Goal: Task Accomplishment & Management: Complete application form

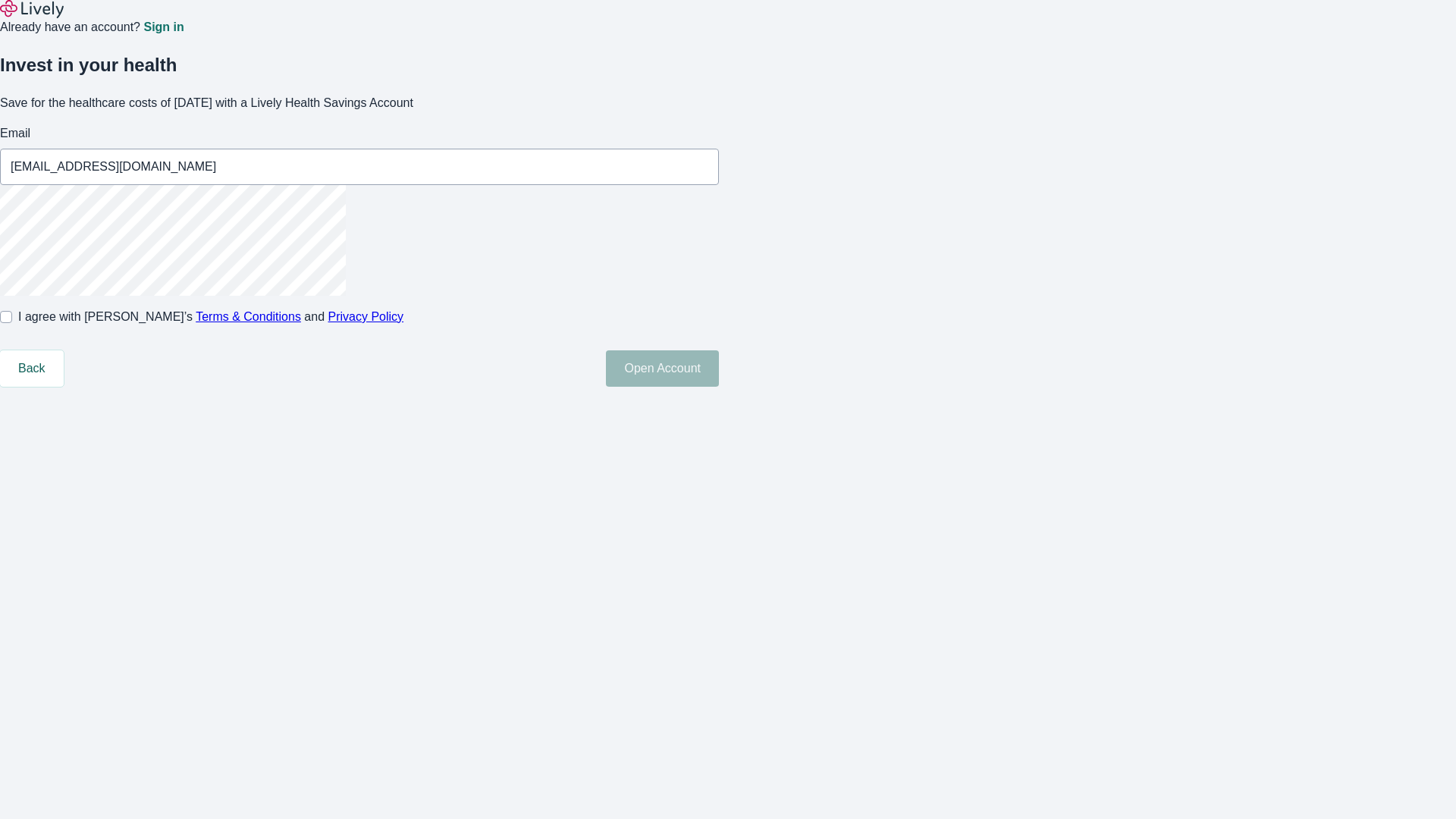
click at [12, 323] on input "I agree with Lively’s Terms & Conditions and Privacy Policy" at bounding box center [5, 316] width 12 height 12
checkbox input "true"
click at [719, 386] on button "Open Account" at bounding box center [662, 369] width 113 height 37
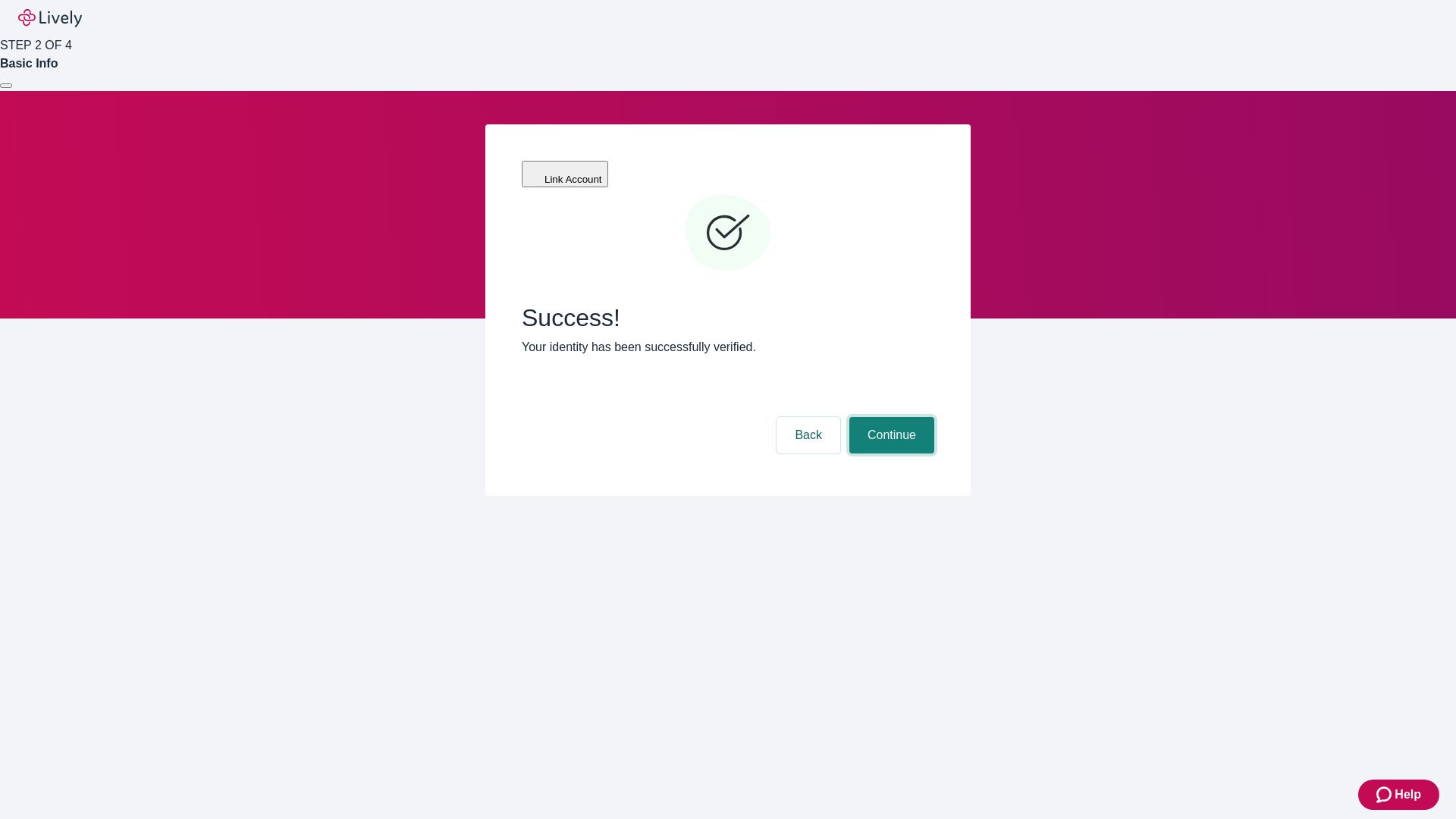
click at [890, 417] on button "Continue" at bounding box center [892, 436] width 85 height 37
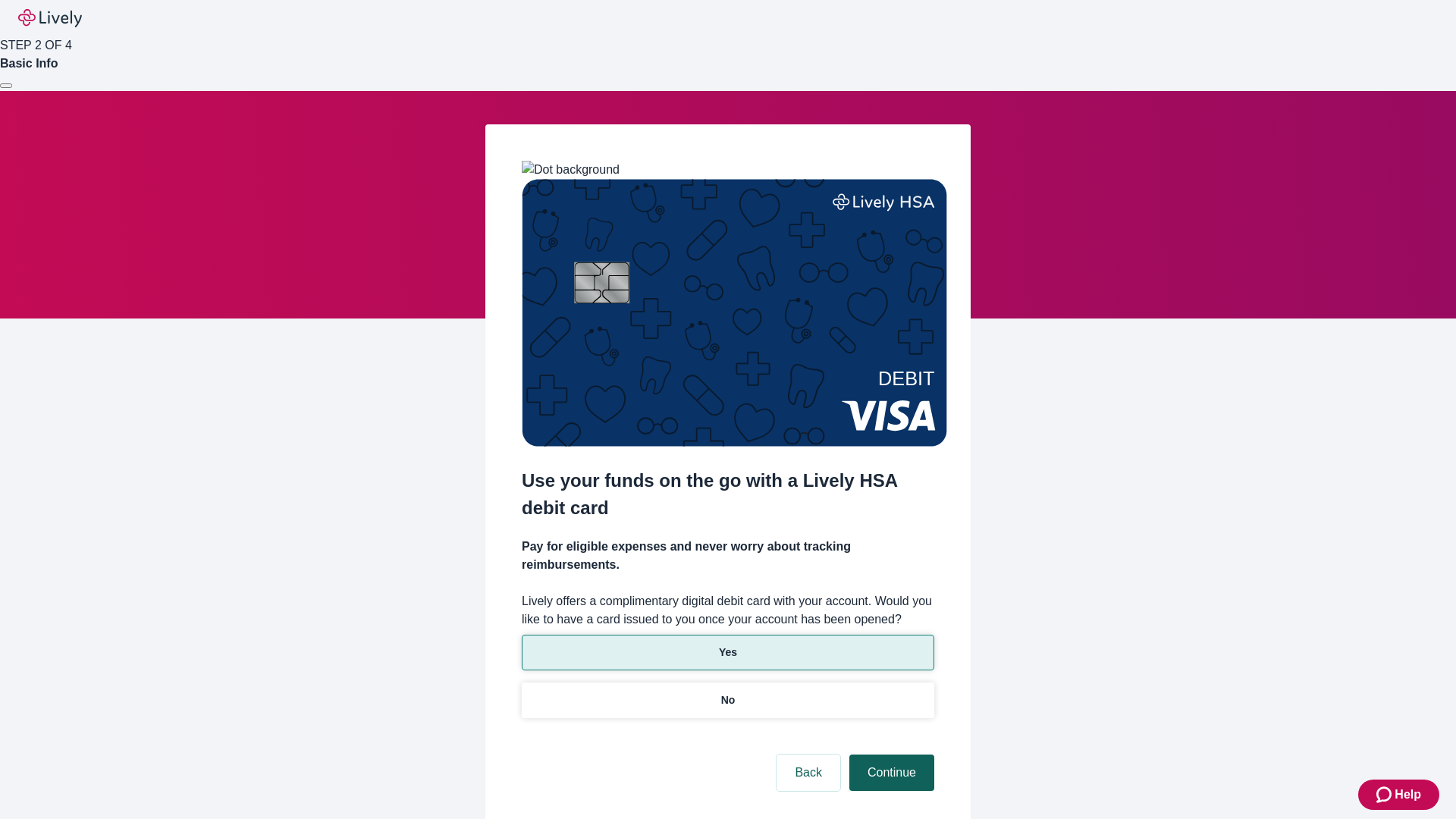
click at [727, 692] on p "No" at bounding box center [728, 699] width 15 height 16
click at [890, 754] on button "Continue" at bounding box center [892, 772] width 85 height 37
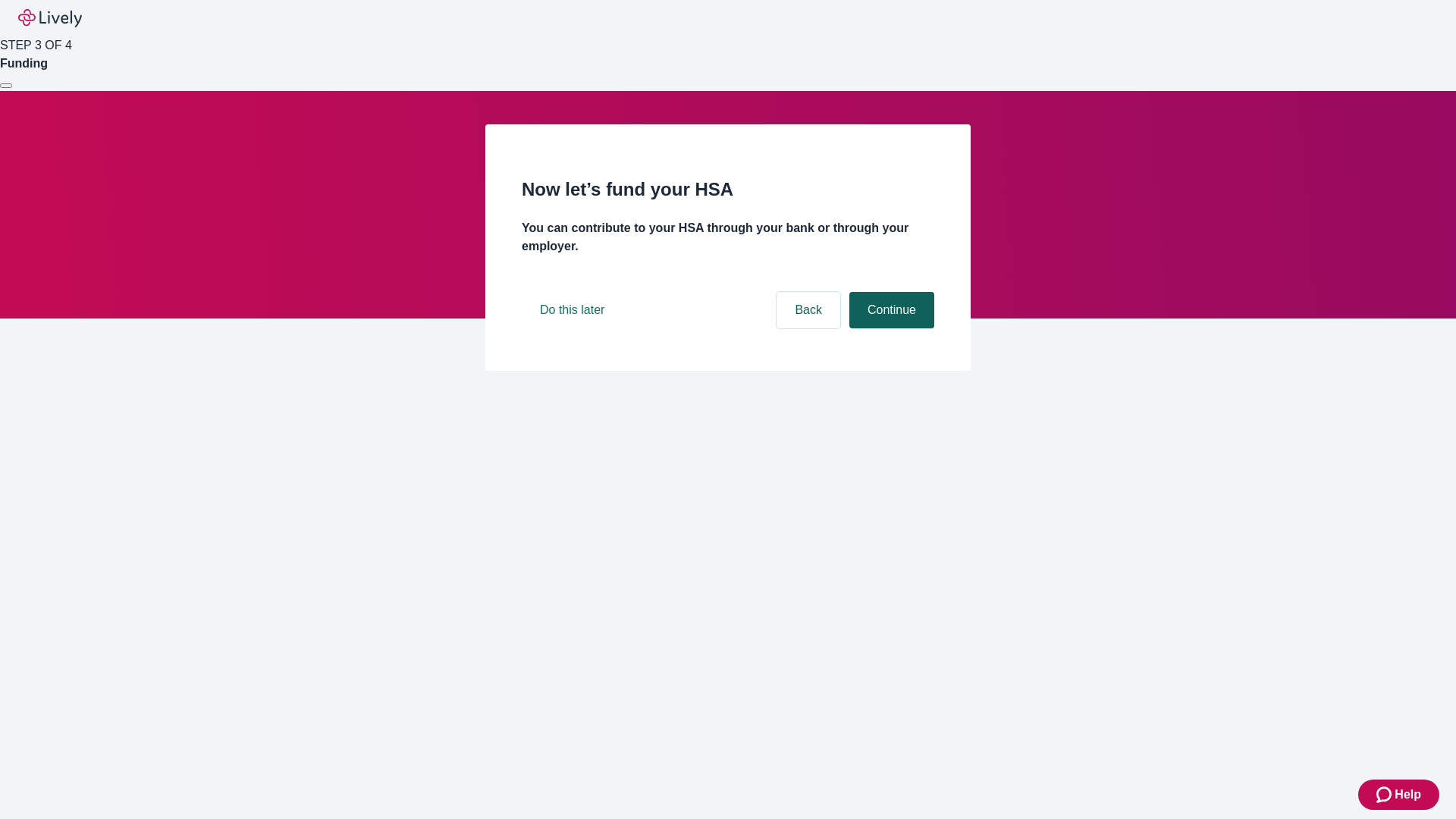
click at [890, 328] on button "Continue" at bounding box center [892, 310] width 85 height 37
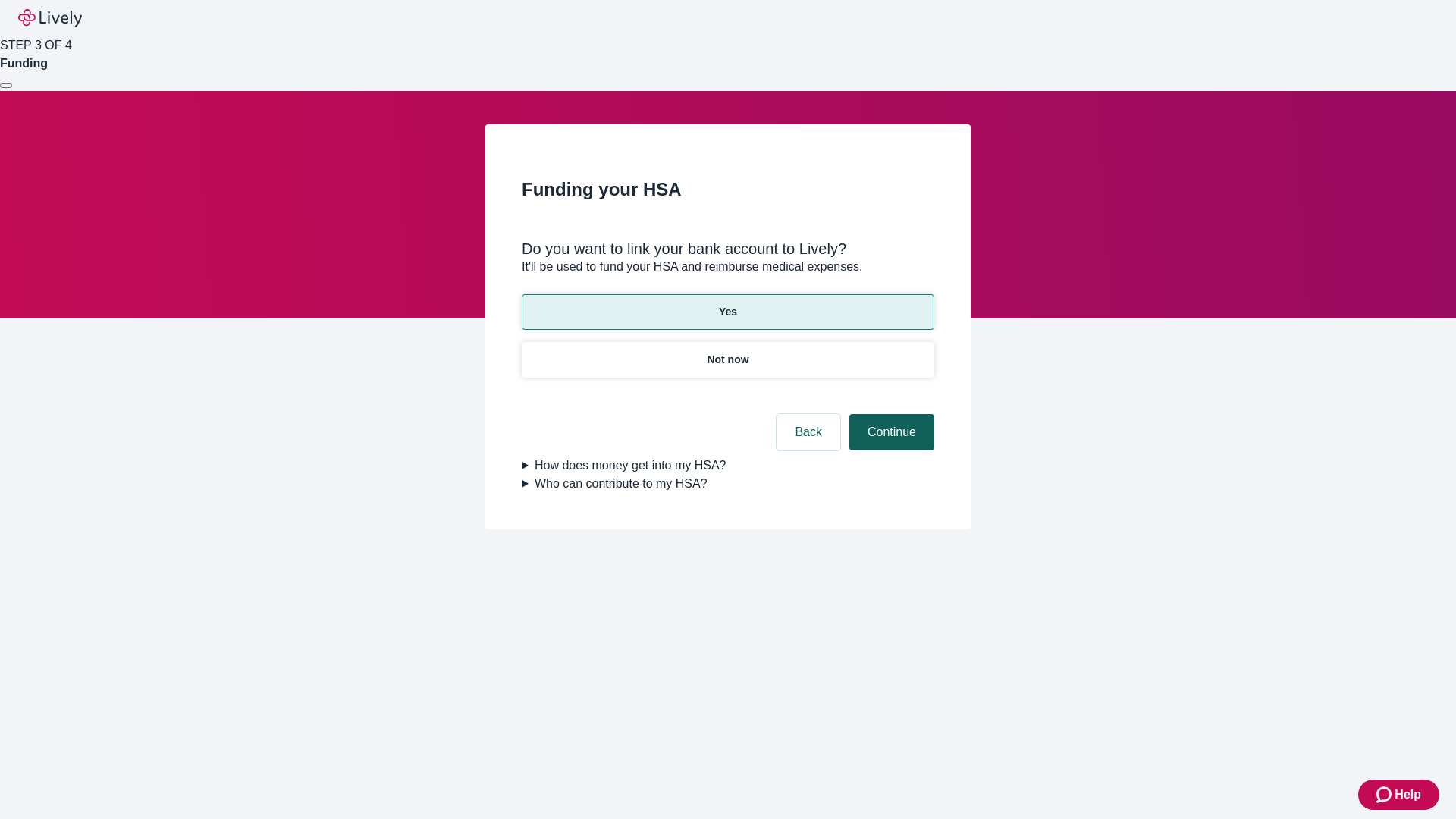
click at [890, 414] on button "Continue" at bounding box center [892, 432] width 85 height 37
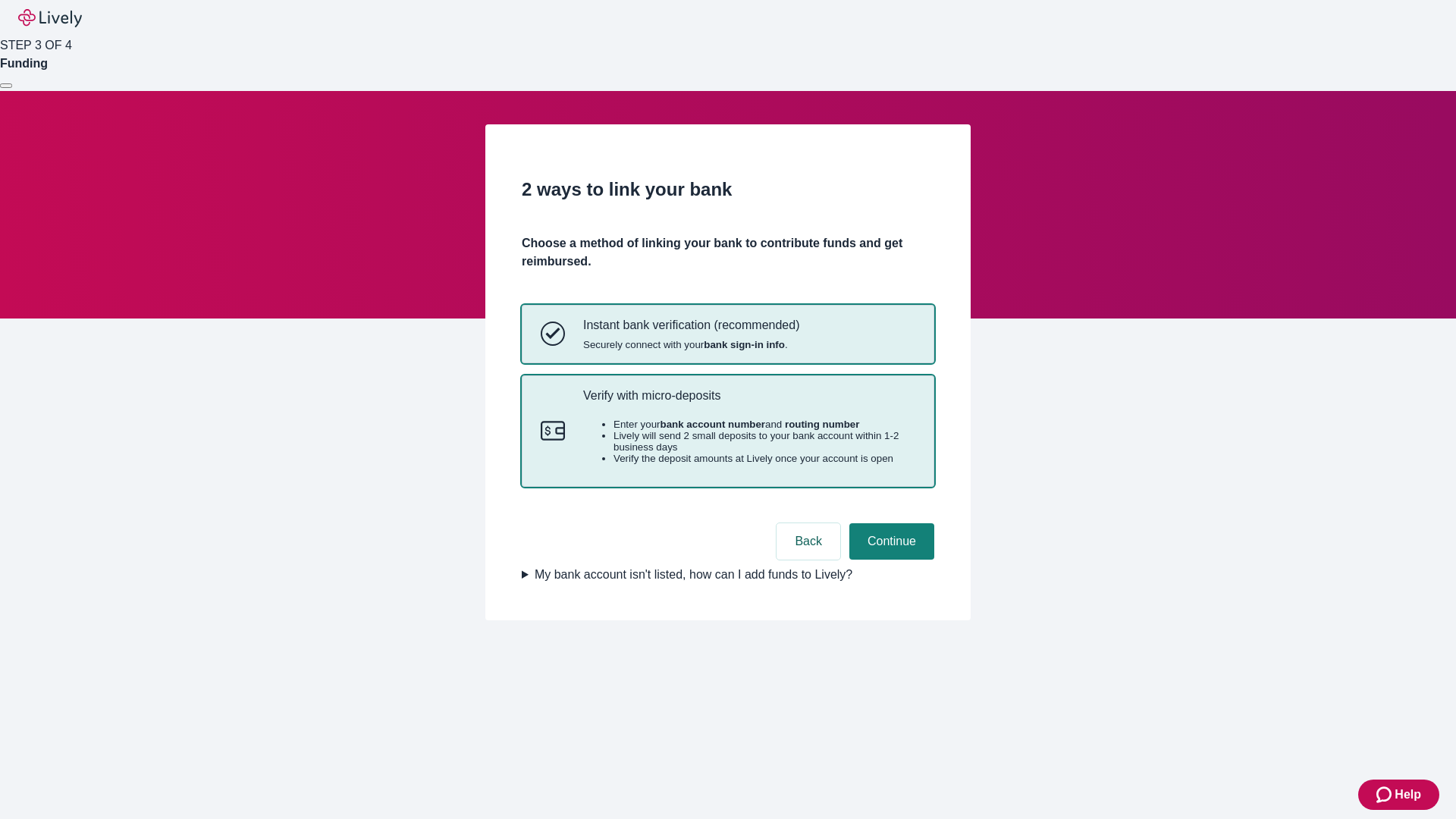
click at [748, 403] on p "Verify with micro-deposits" at bounding box center [749, 395] width 332 height 15
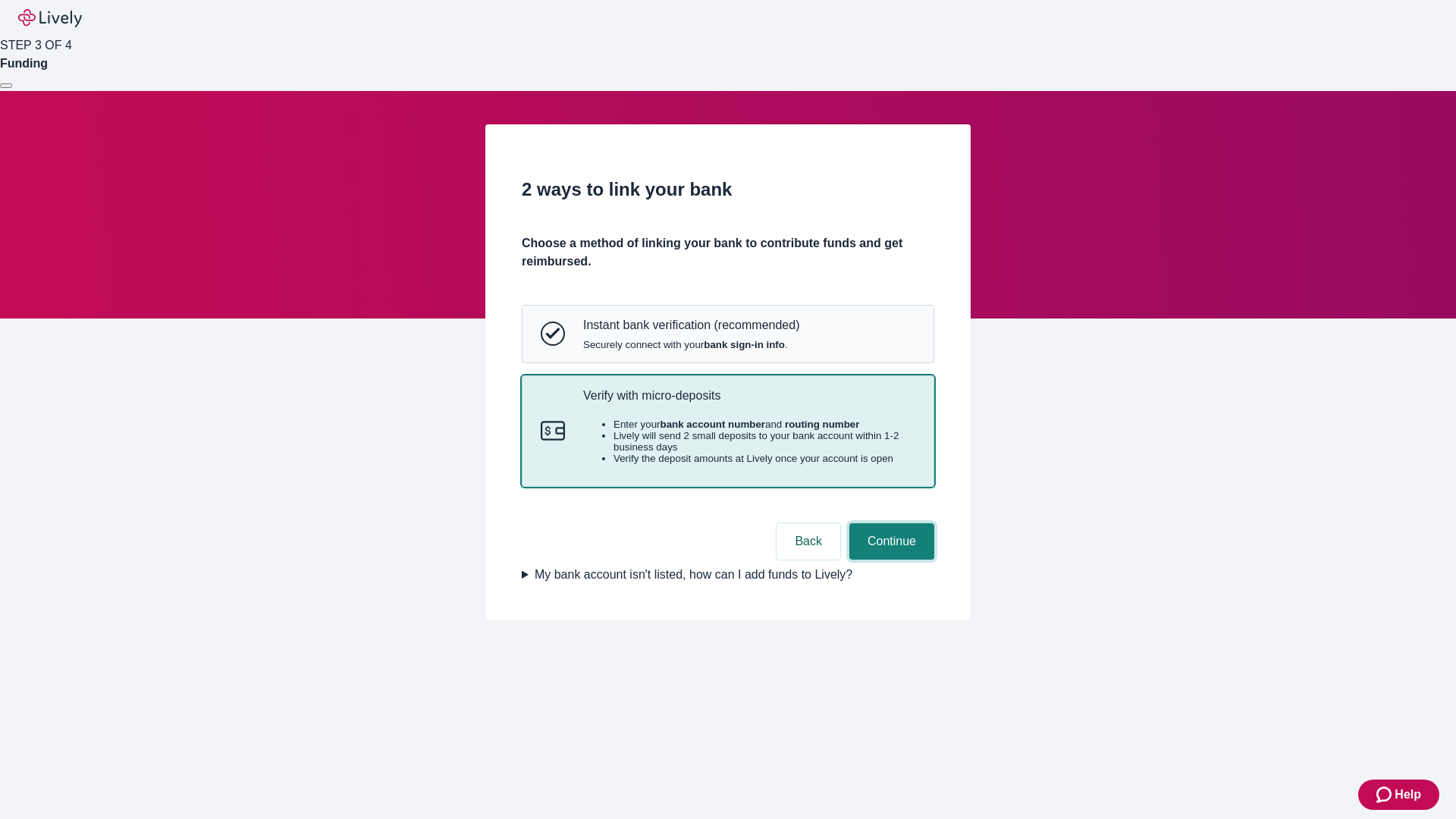
click at [890, 560] on button "Continue" at bounding box center [892, 541] width 85 height 37
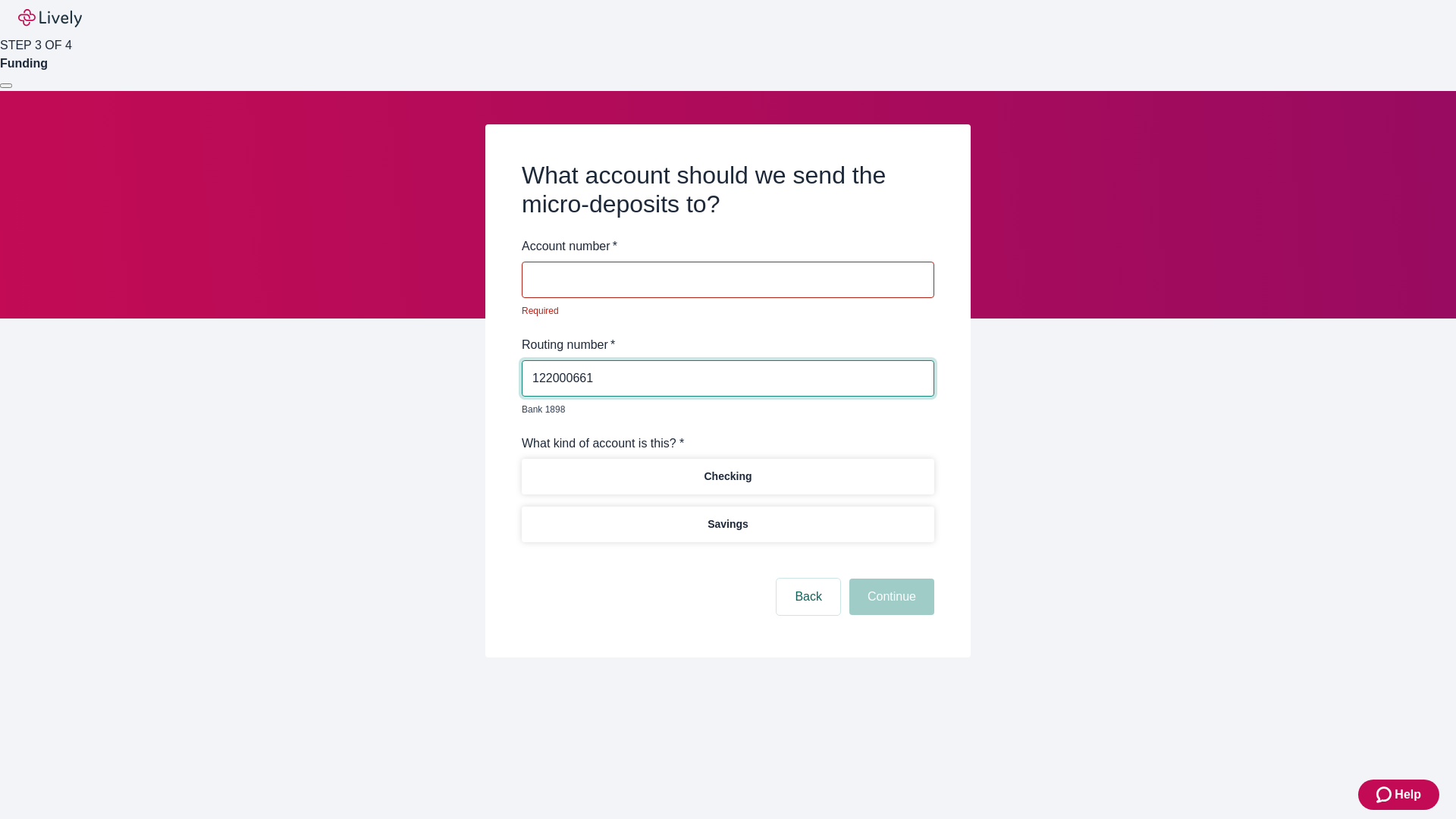
type input "122000661"
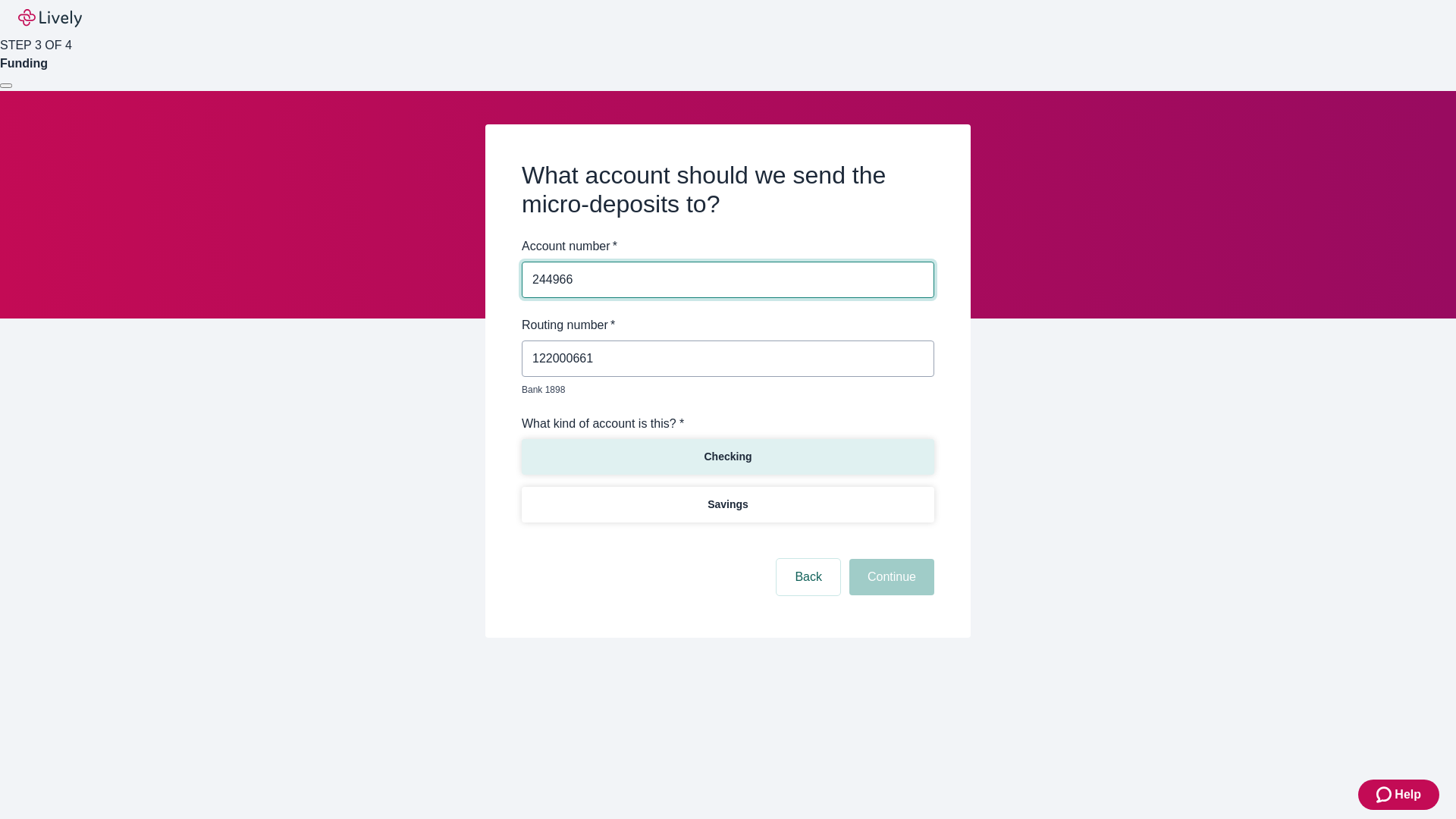
type input "244966"
click at [727, 448] on p "Checking" at bounding box center [727, 456] width 47 height 16
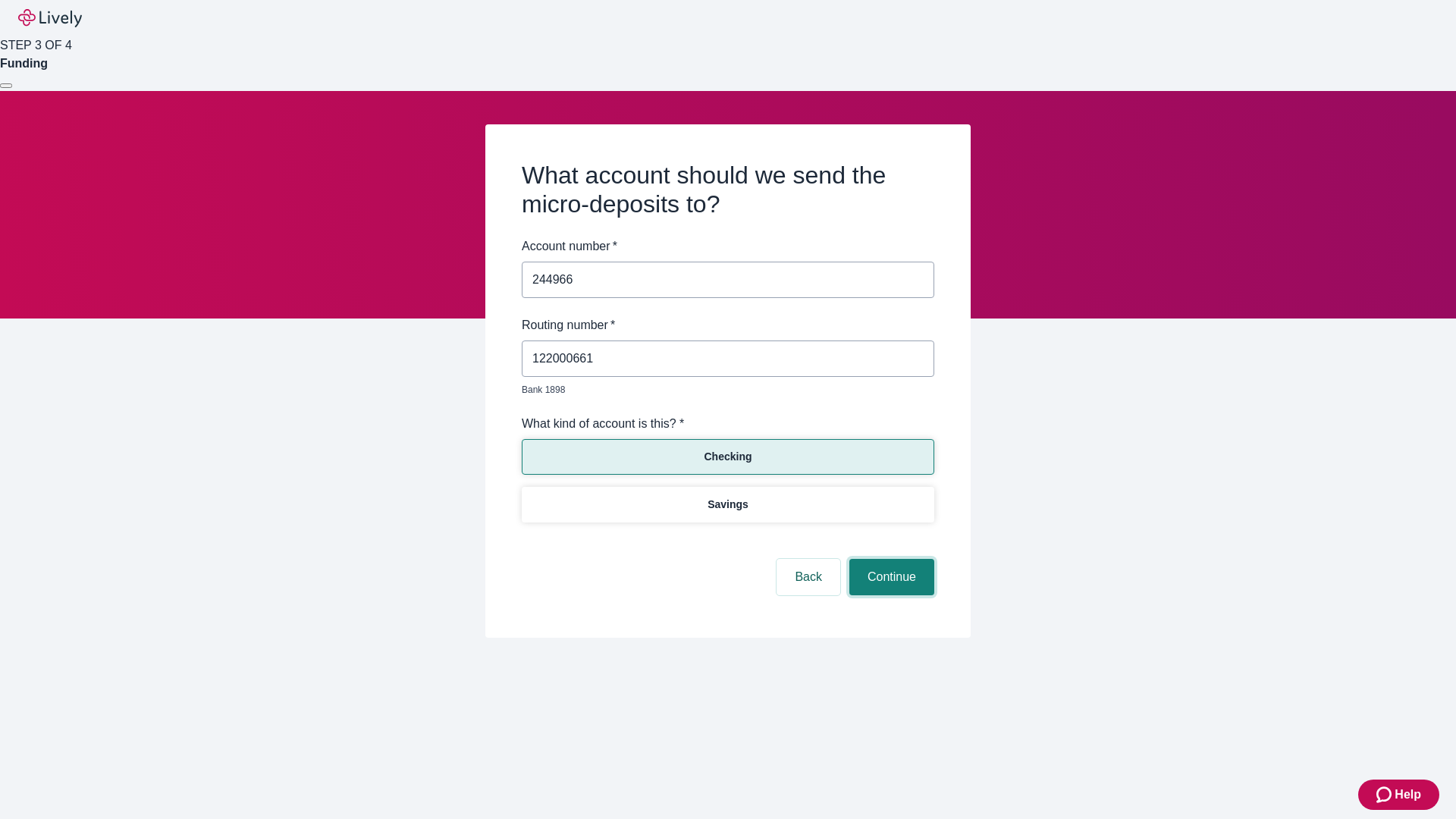
click at [890, 560] on button "Continue" at bounding box center [892, 577] width 85 height 37
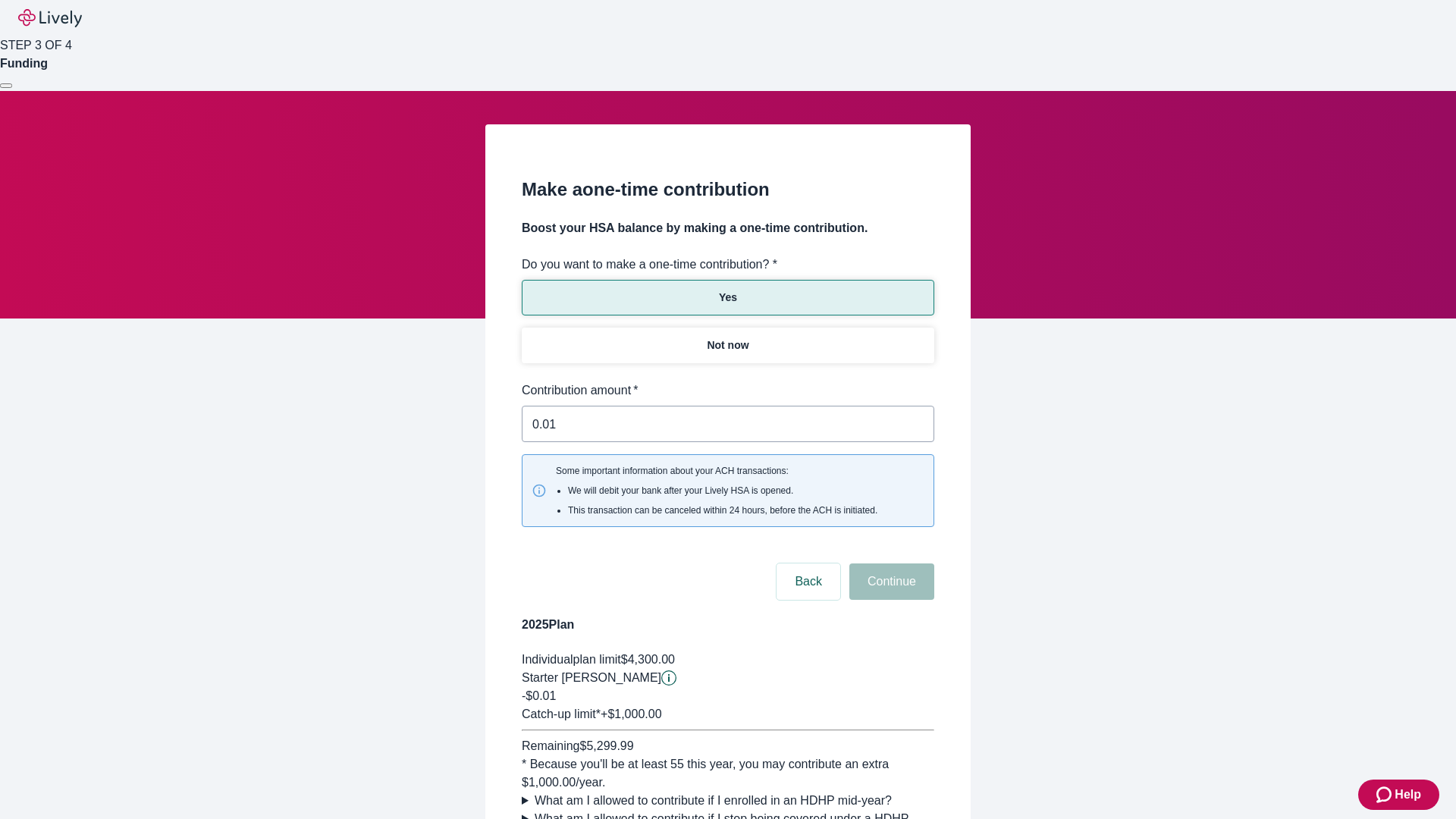
type input "0.01"
click at [890, 563] on button "Continue" at bounding box center [892, 582] width 85 height 37
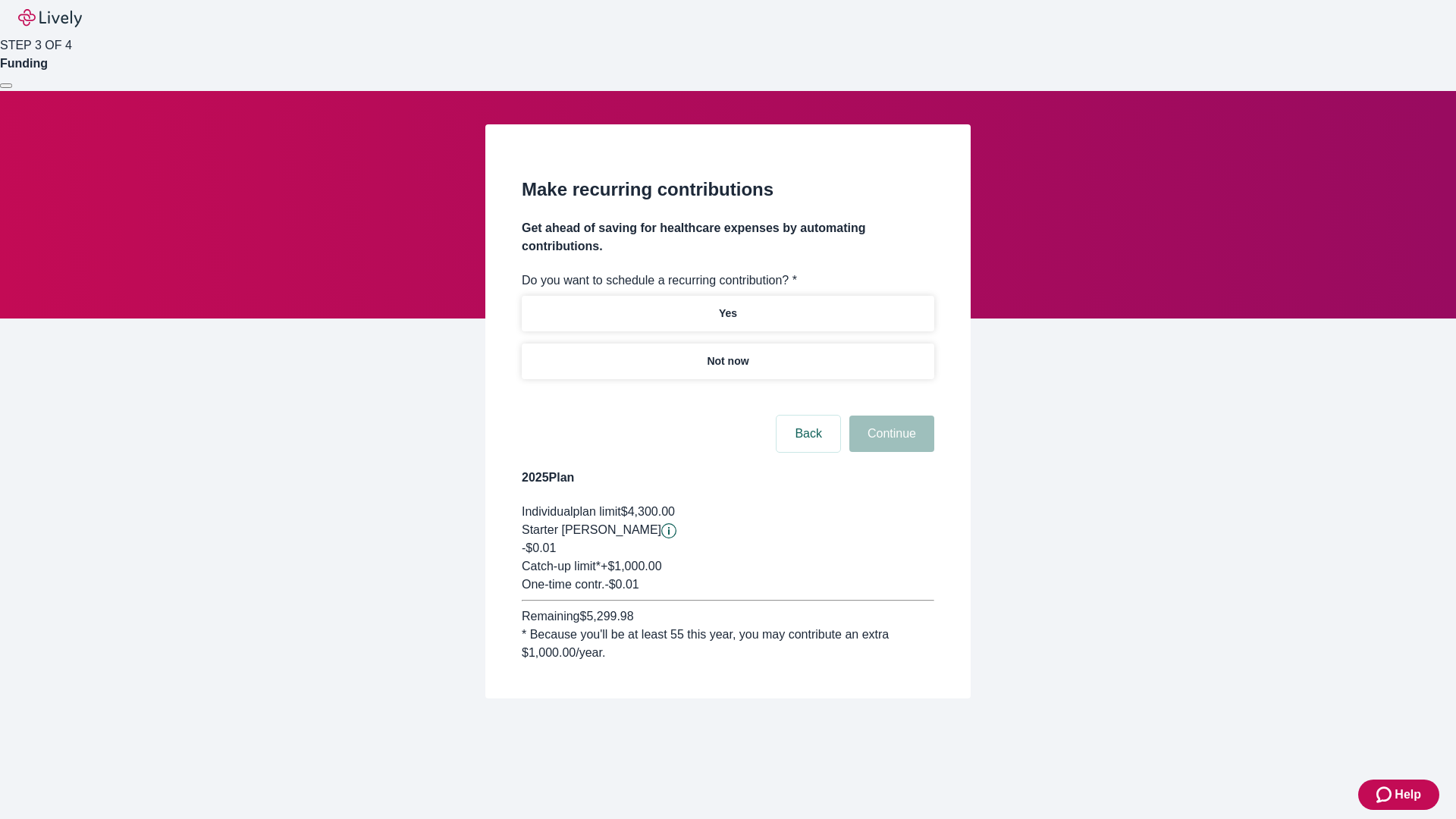
click at [727, 353] on p "Not now" at bounding box center [728, 361] width 42 height 16
click at [890, 415] on button "Continue" at bounding box center [892, 434] width 85 height 37
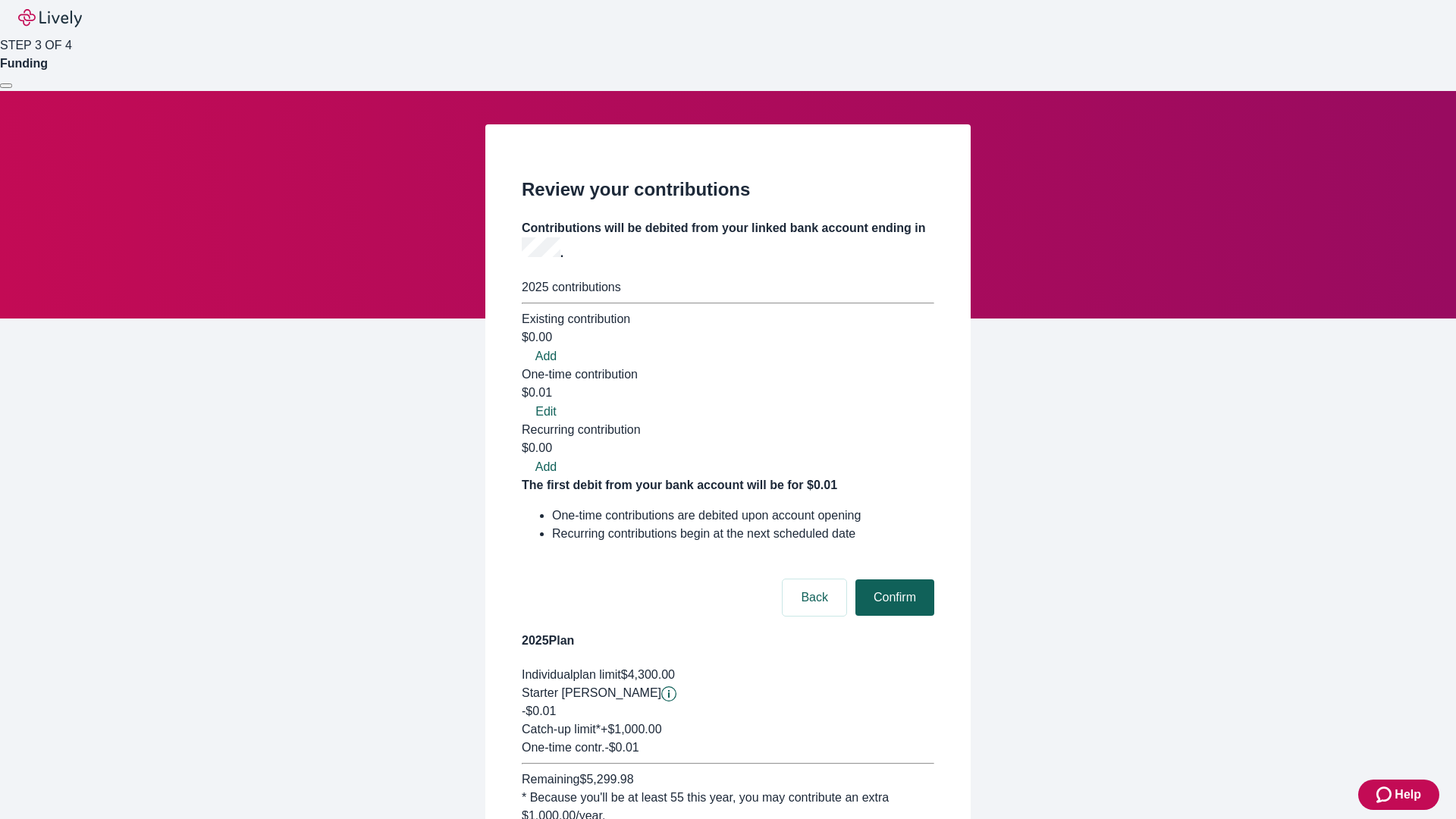
click at [892, 579] on button "Confirm" at bounding box center [894, 597] width 79 height 37
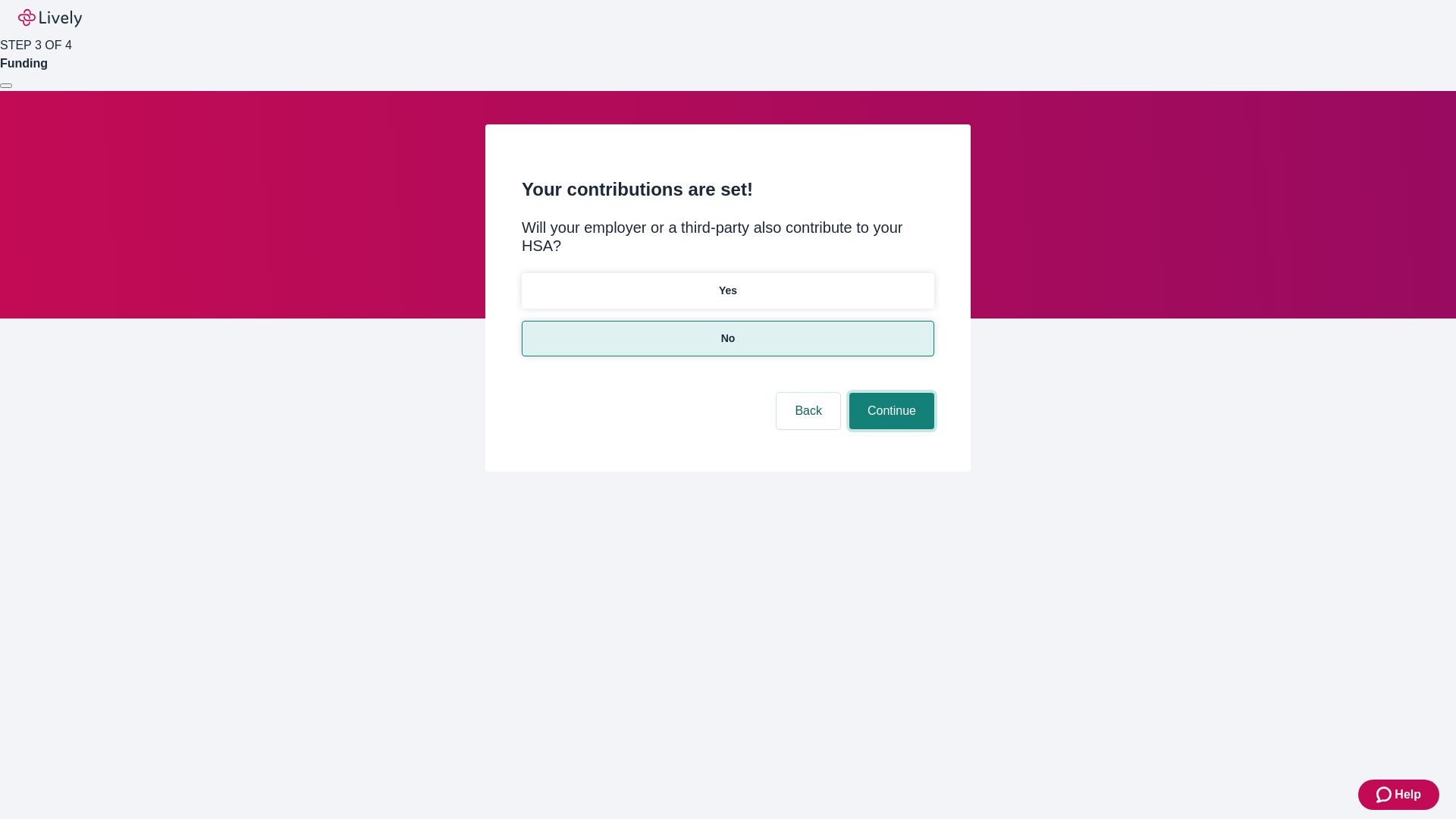
click at [890, 393] on button "Continue" at bounding box center [892, 411] width 85 height 37
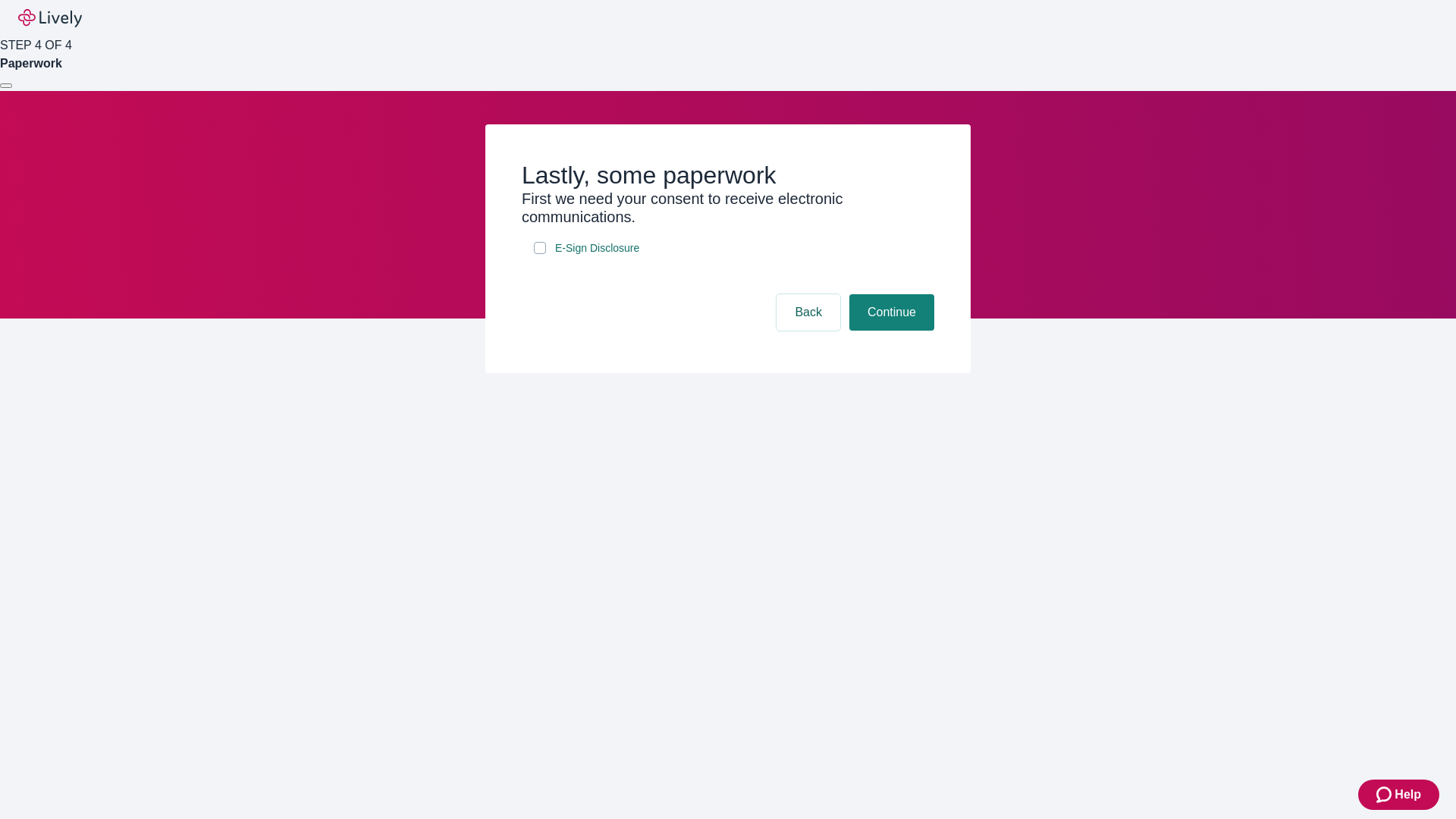
click at [540, 254] on input "E-Sign Disclosure" at bounding box center [539, 247] width 12 height 12
checkbox input "true"
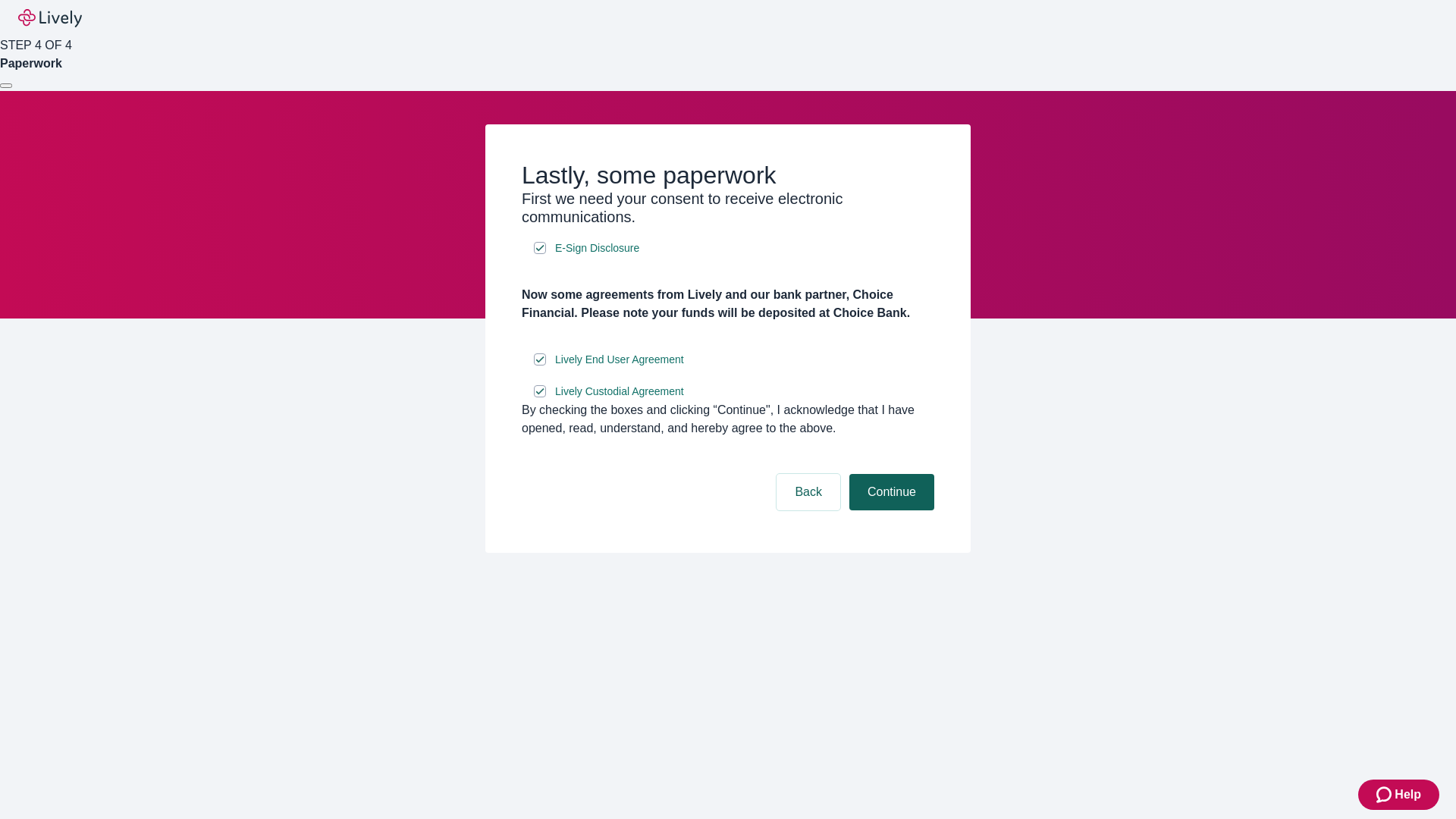
click at [890, 510] on button "Continue" at bounding box center [892, 492] width 85 height 37
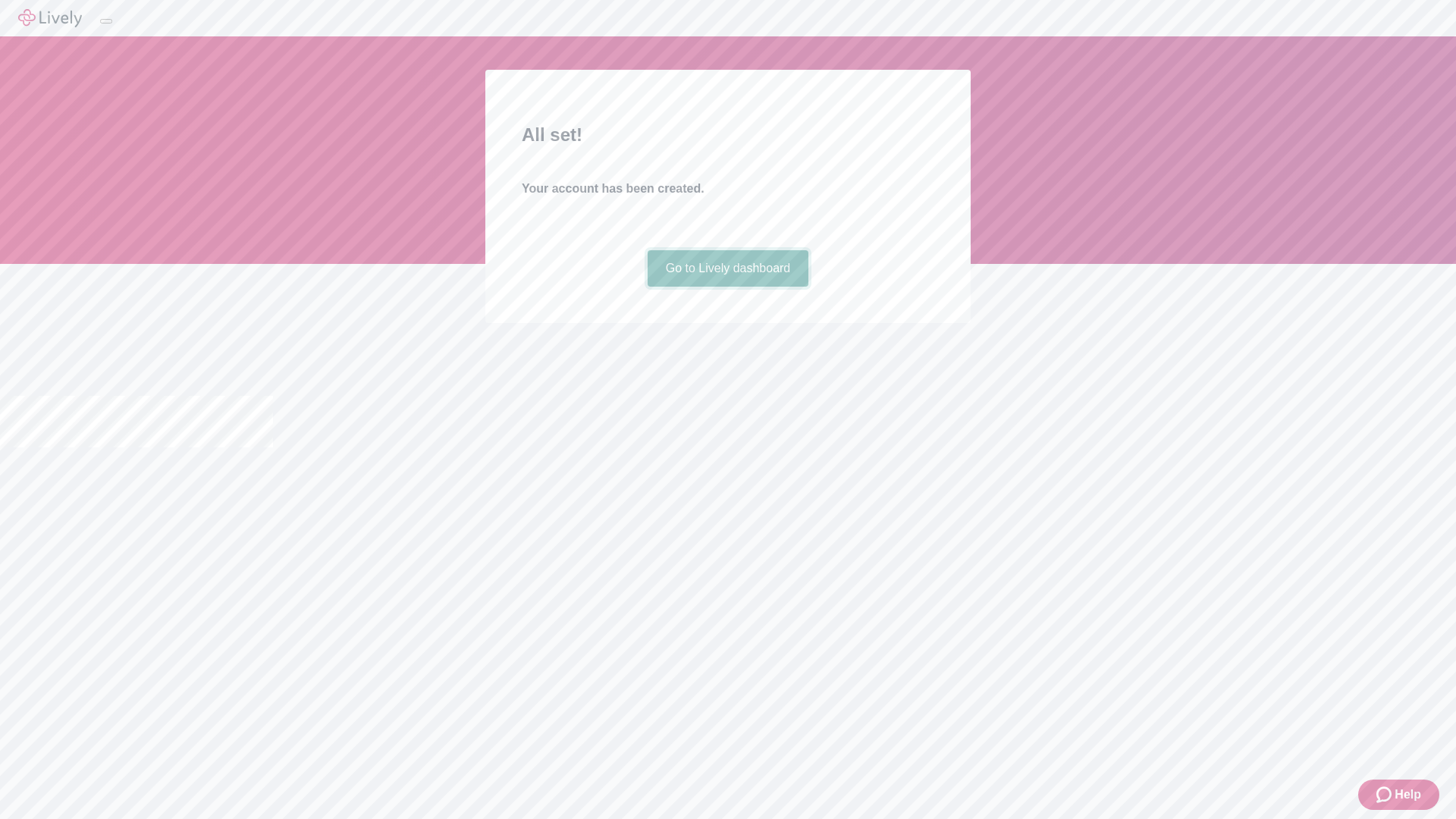
click at [727, 287] on link "Go to Lively dashboard" at bounding box center [728, 268] width 162 height 37
